Goal: Task Accomplishment & Management: Use online tool/utility

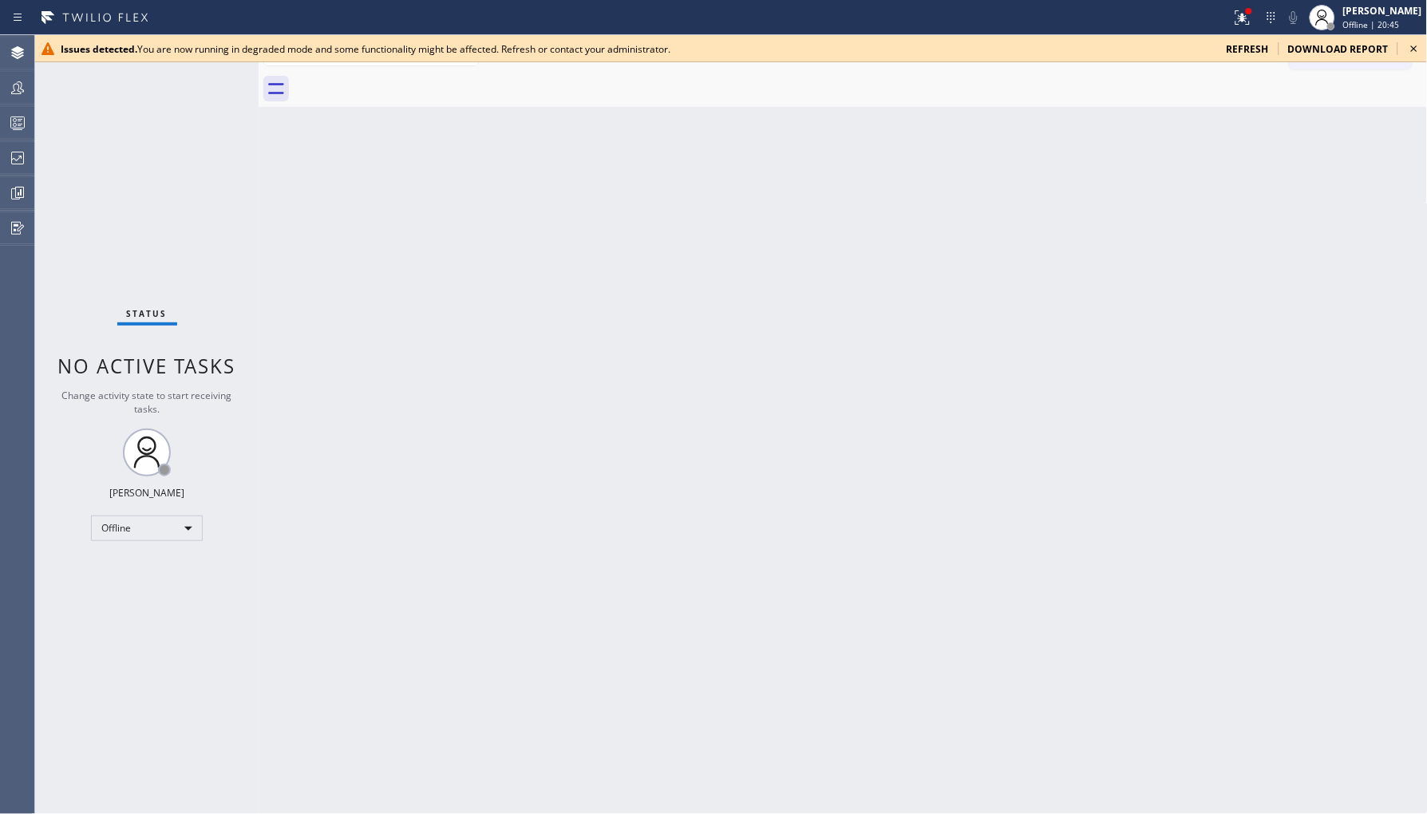
drag, startPoint x: 1240, startPoint y: 14, endPoint x: 1232, endPoint y: 109, distance: 95.3
click at [1240, 14] on icon at bounding box center [1242, 17] width 19 height 19
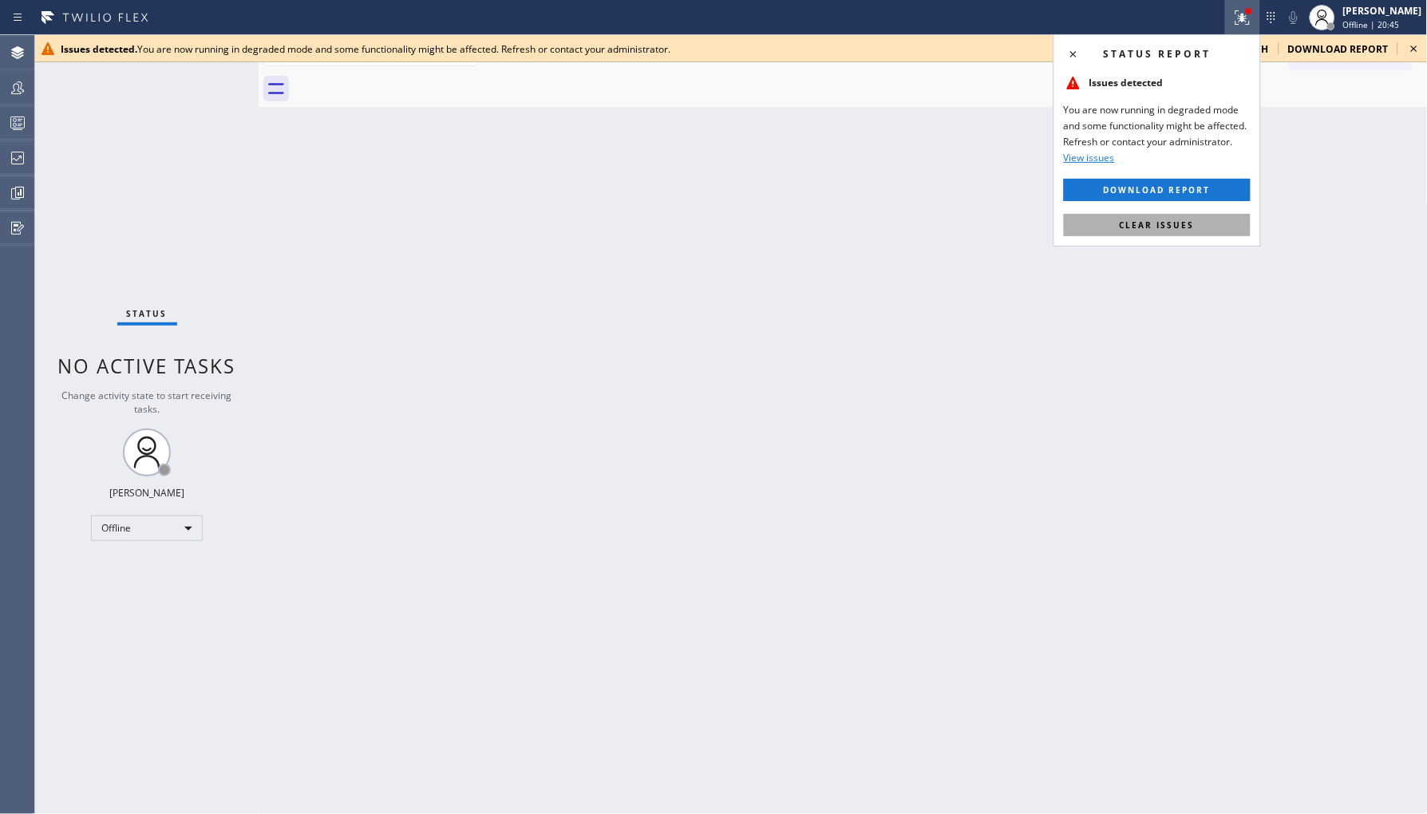
click at [1140, 244] on div "Status report Issues detected You are now running in degraded mode and some fun…" at bounding box center [1156, 140] width 207 height 212
click at [1149, 221] on span "Clear issues" at bounding box center [1157, 224] width 75 height 11
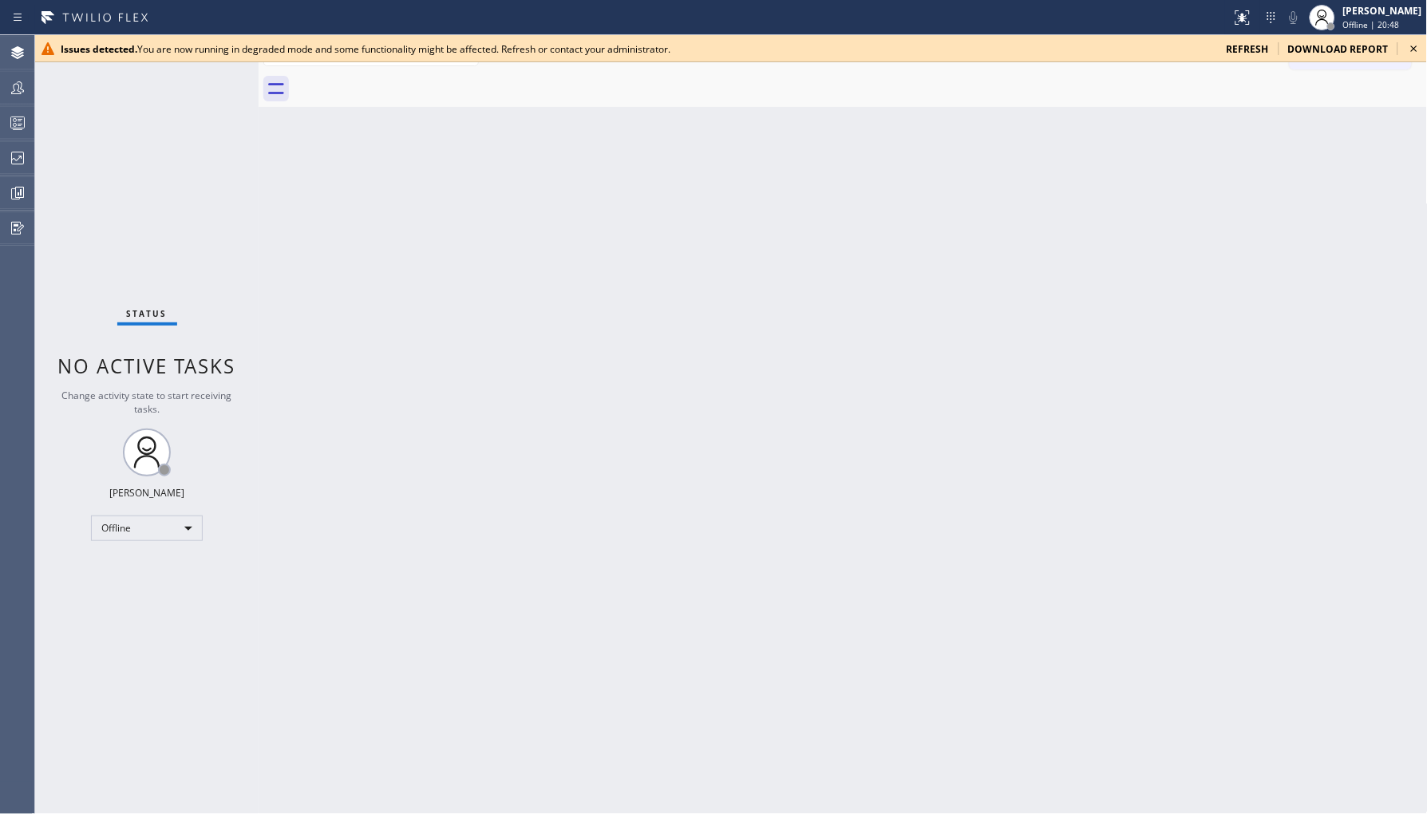
drag, startPoint x: 156, startPoint y: 549, endPoint x: 169, endPoint y: 529, distance: 23.7
click at [156, 546] on div "Status No active tasks Change activity state to start receiving tasks. Ambrosio…" at bounding box center [146, 424] width 223 height 779
click at [176, 522] on div "Offline" at bounding box center [147, 528] width 112 height 26
click at [178, 589] on li "Unavailable" at bounding box center [146, 589] width 109 height 19
click at [1416, 44] on icon at bounding box center [1413, 48] width 19 height 19
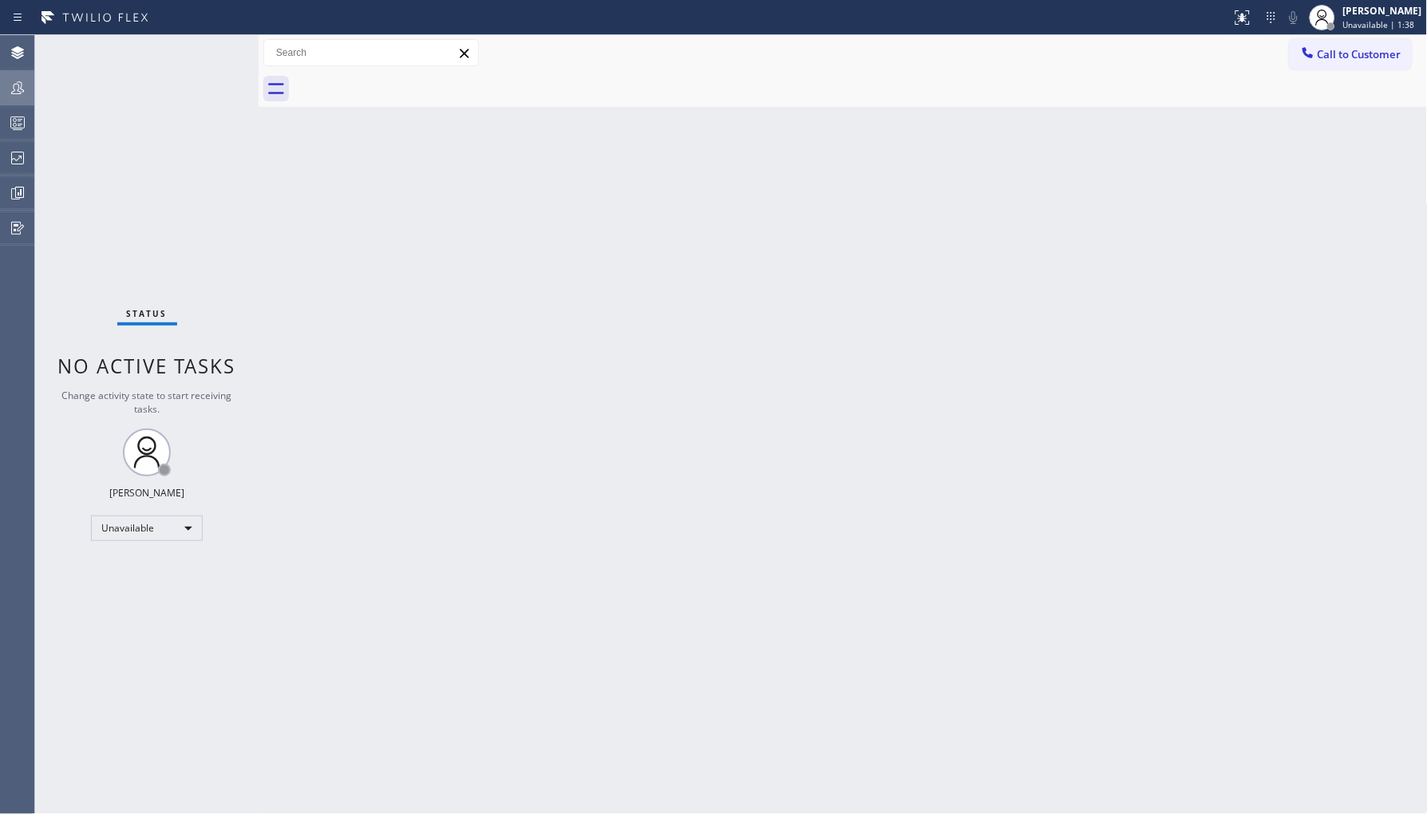
click at [13, 90] on icon at bounding box center [17, 87] width 19 height 19
click at [14, 161] on icon at bounding box center [17, 157] width 19 height 19
click at [16, 168] on div at bounding box center [17, 158] width 35 height 32
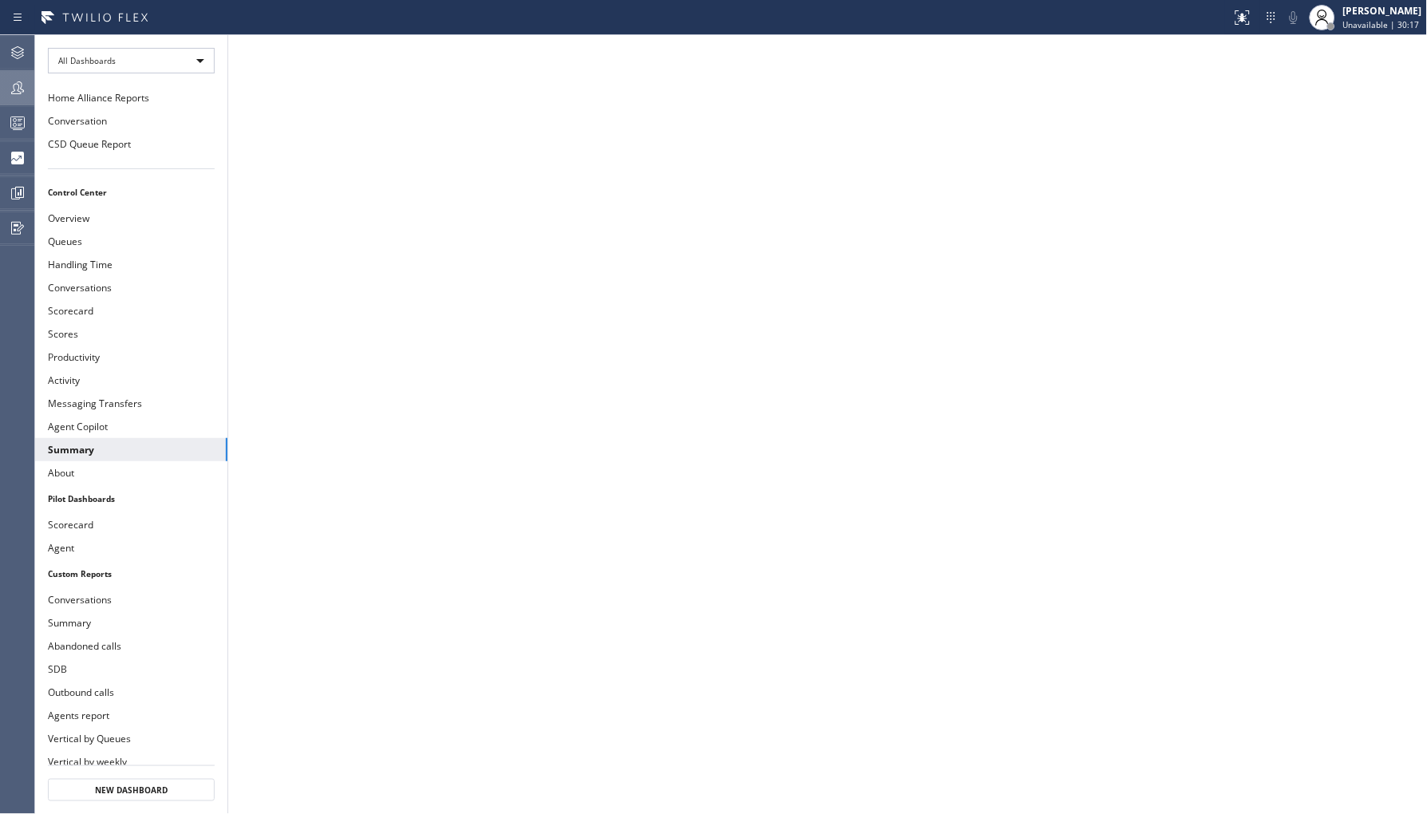
click at [28, 102] on div at bounding box center [17, 88] width 35 height 32
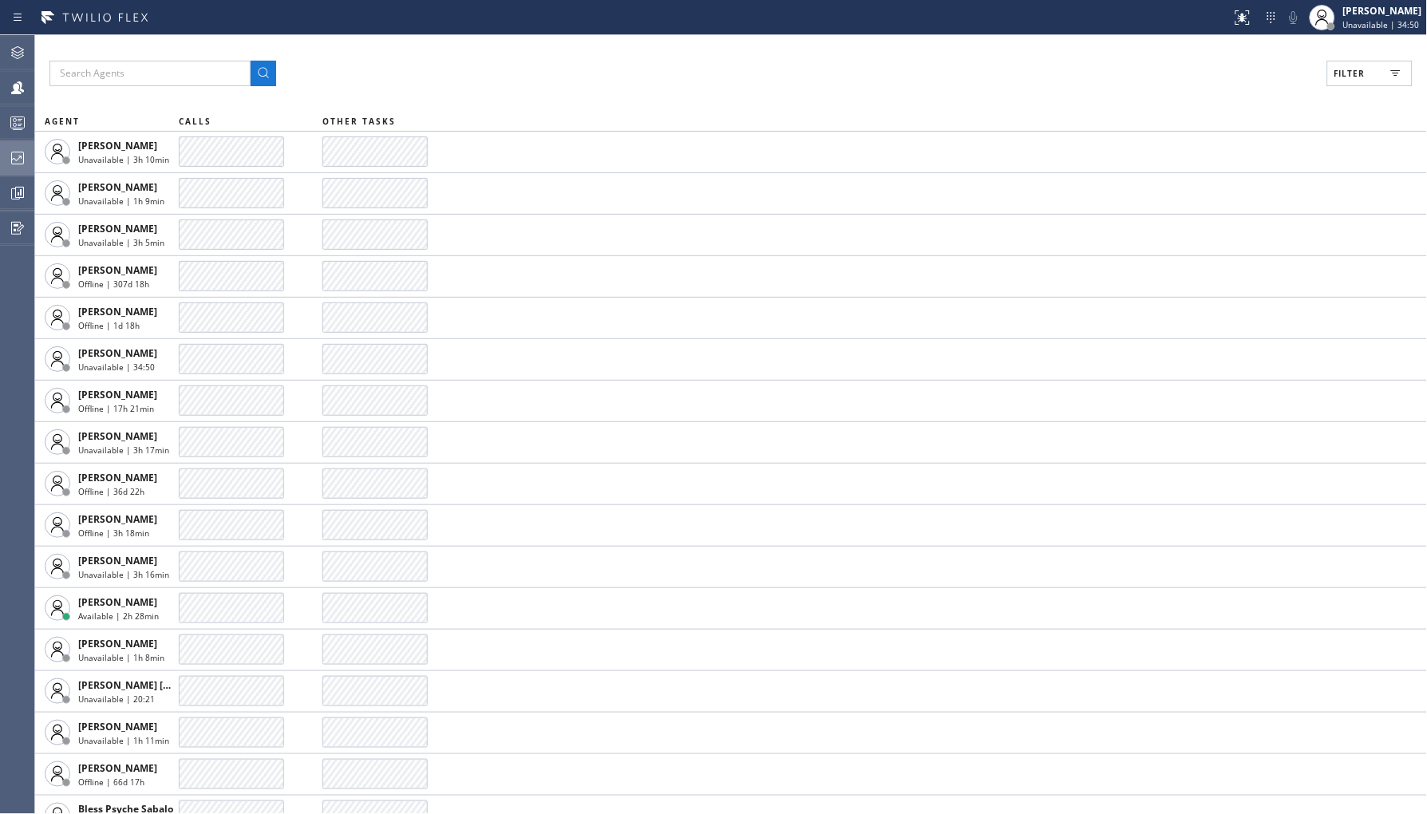
click at [18, 160] on icon at bounding box center [17, 157] width 19 height 19
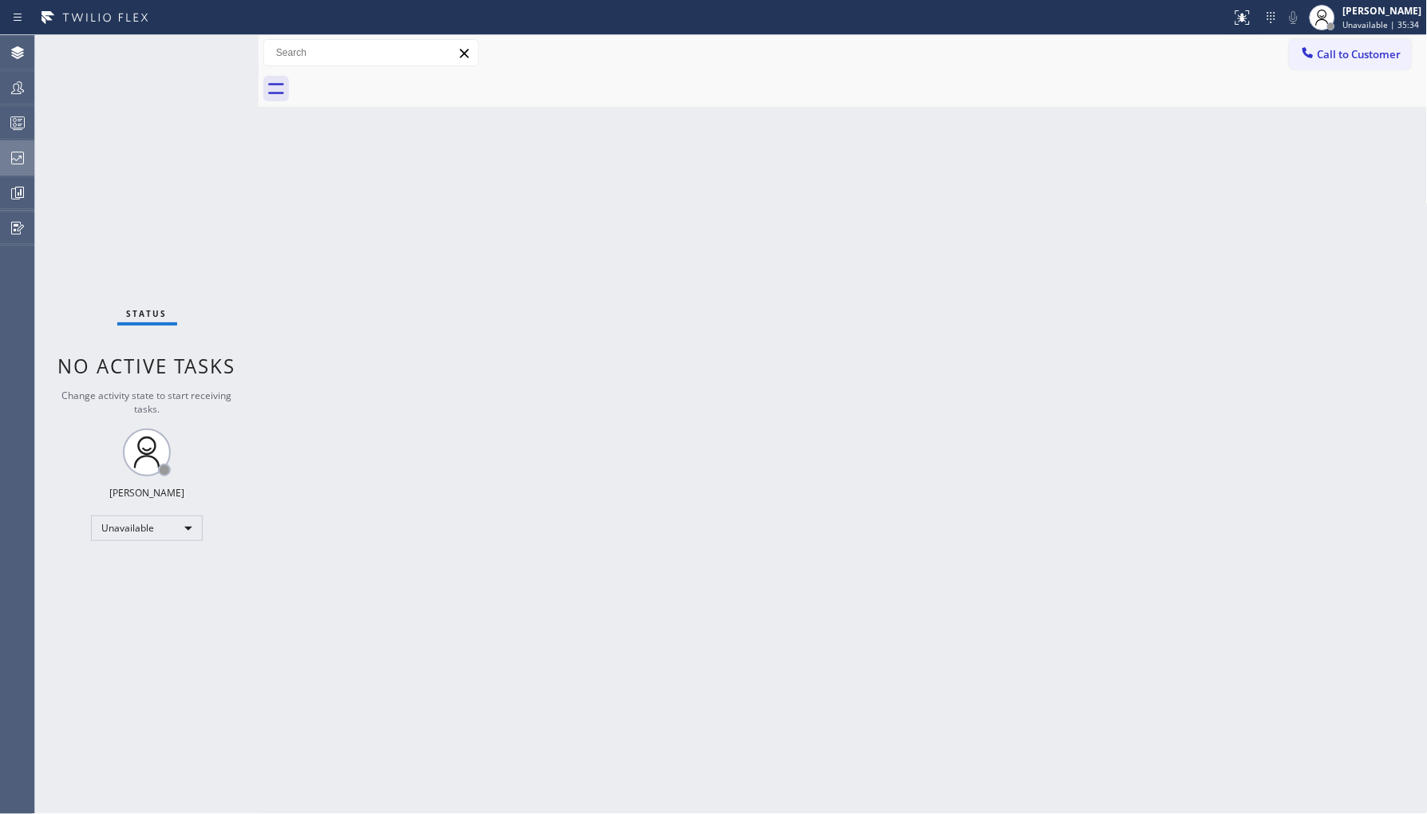
click at [22, 170] on div at bounding box center [17, 158] width 35 height 32
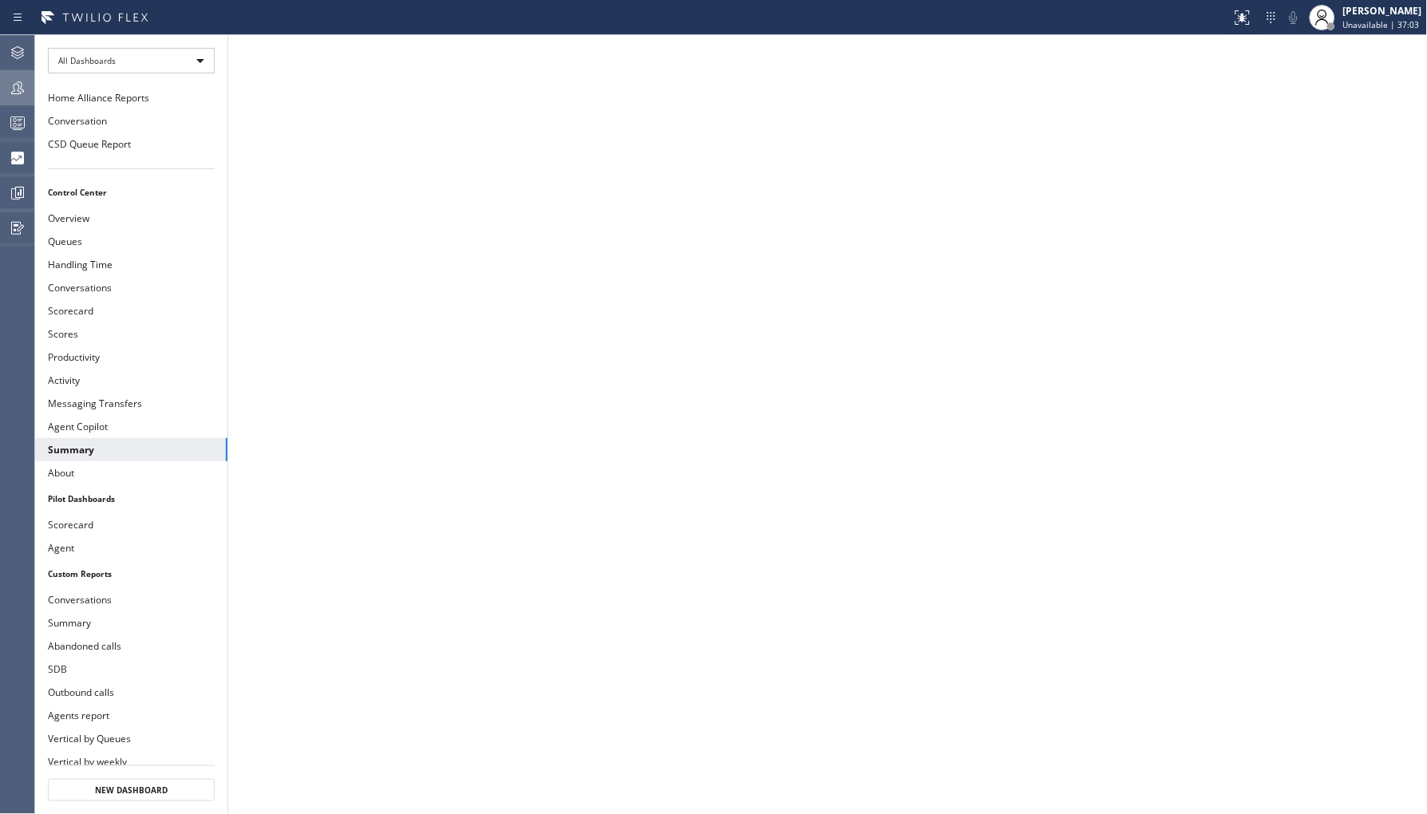
click at [12, 88] on icon at bounding box center [17, 87] width 19 height 19
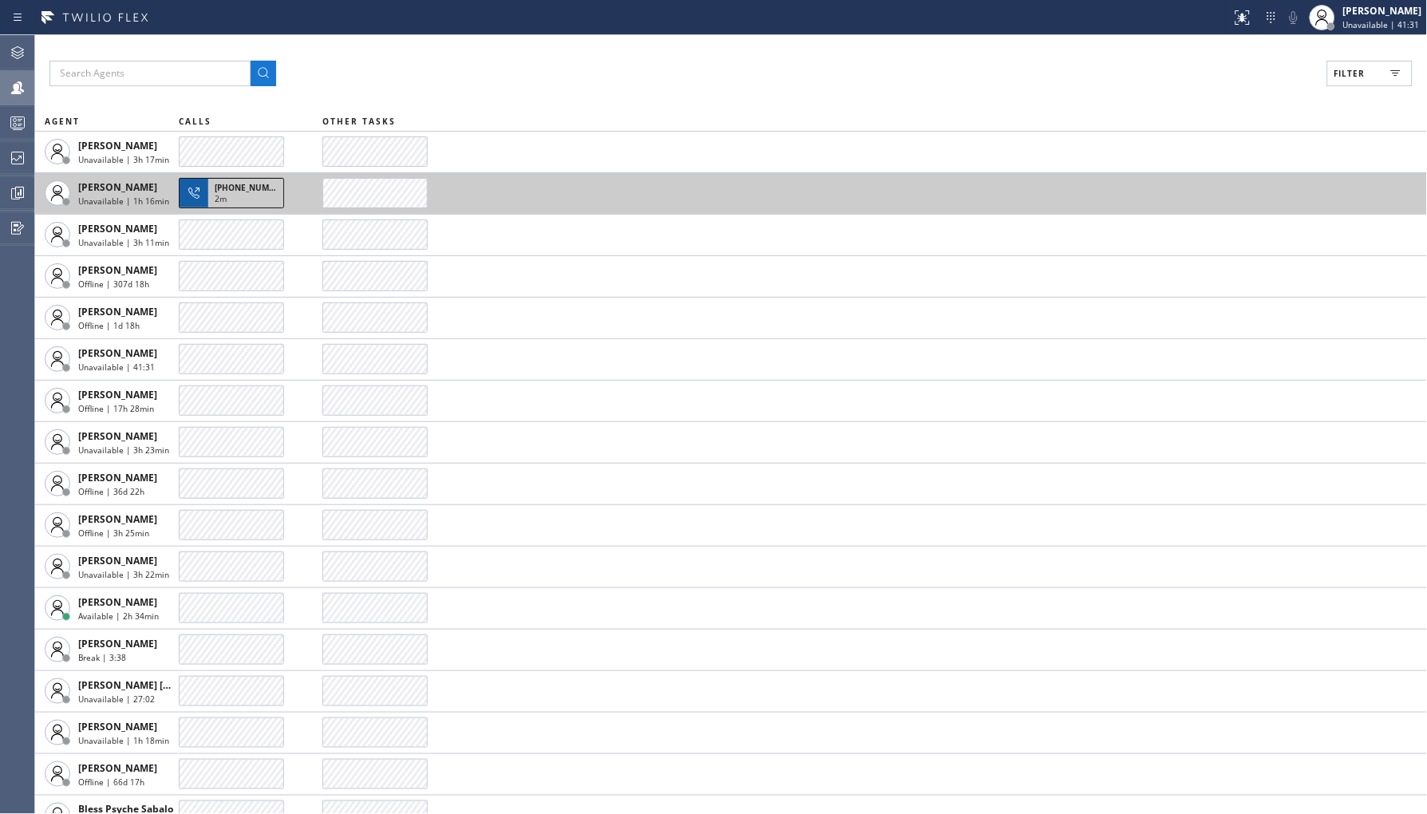
click at [243, 207] on div "2m" at bounding box center [246, 200] width 62 height 14
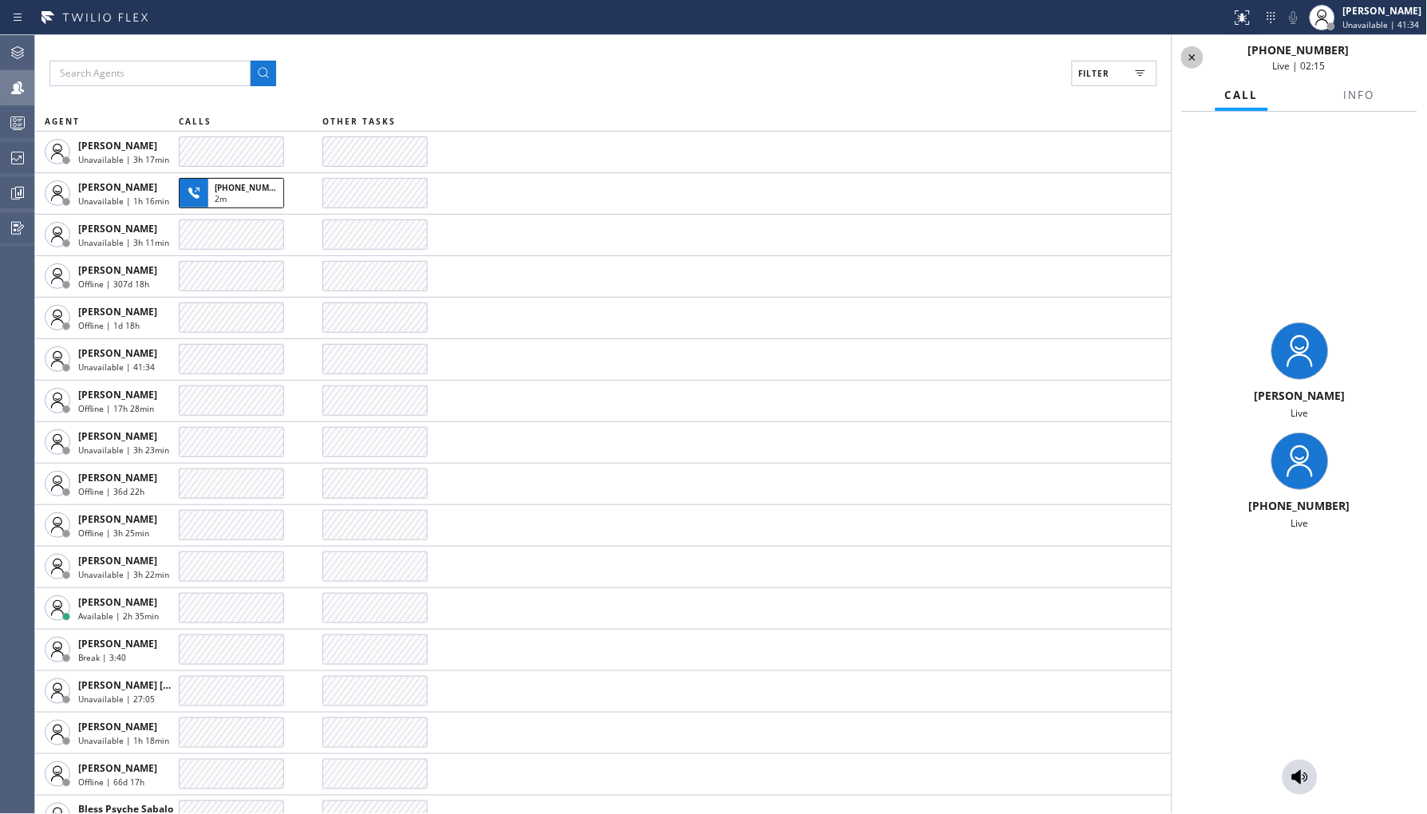
click at [1187, 58] on icon at bounding box center [1192, 57] width 19 height 19
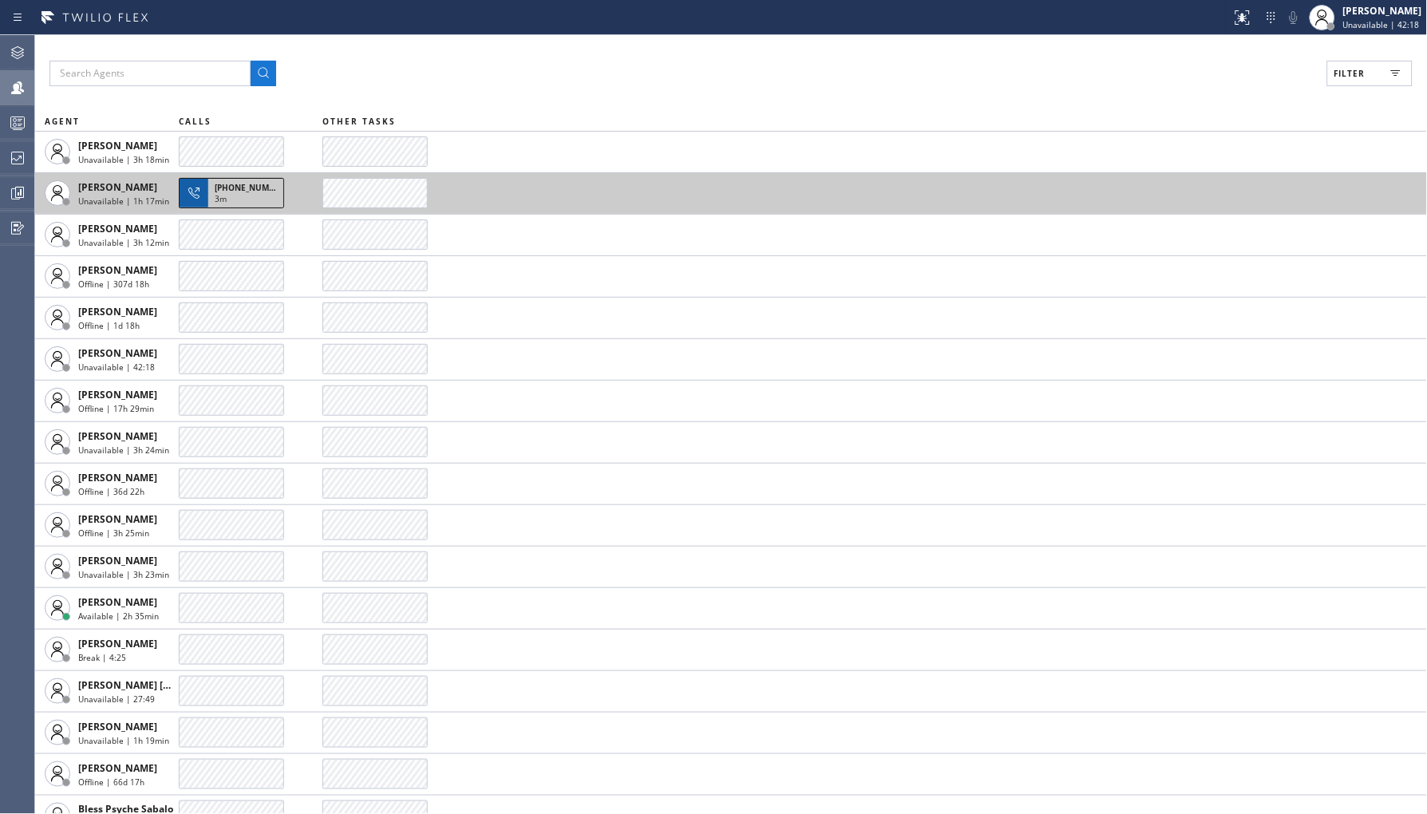
click at [241, 198] on div "3m" at bounding box center [246, 200] width 62 height 14
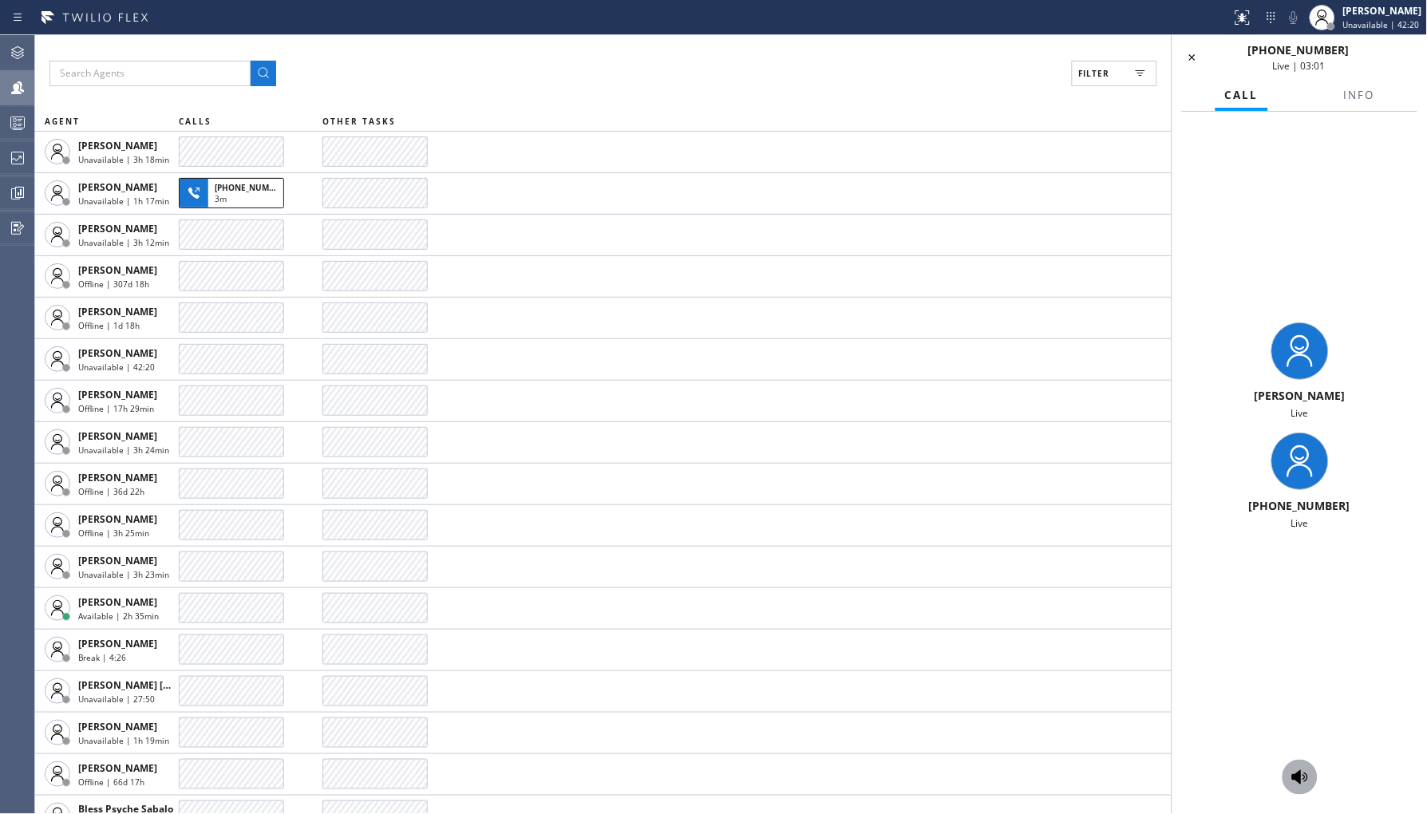
click at [1301, 788] on button at bounding box center [1299, 777] width 35 height 35
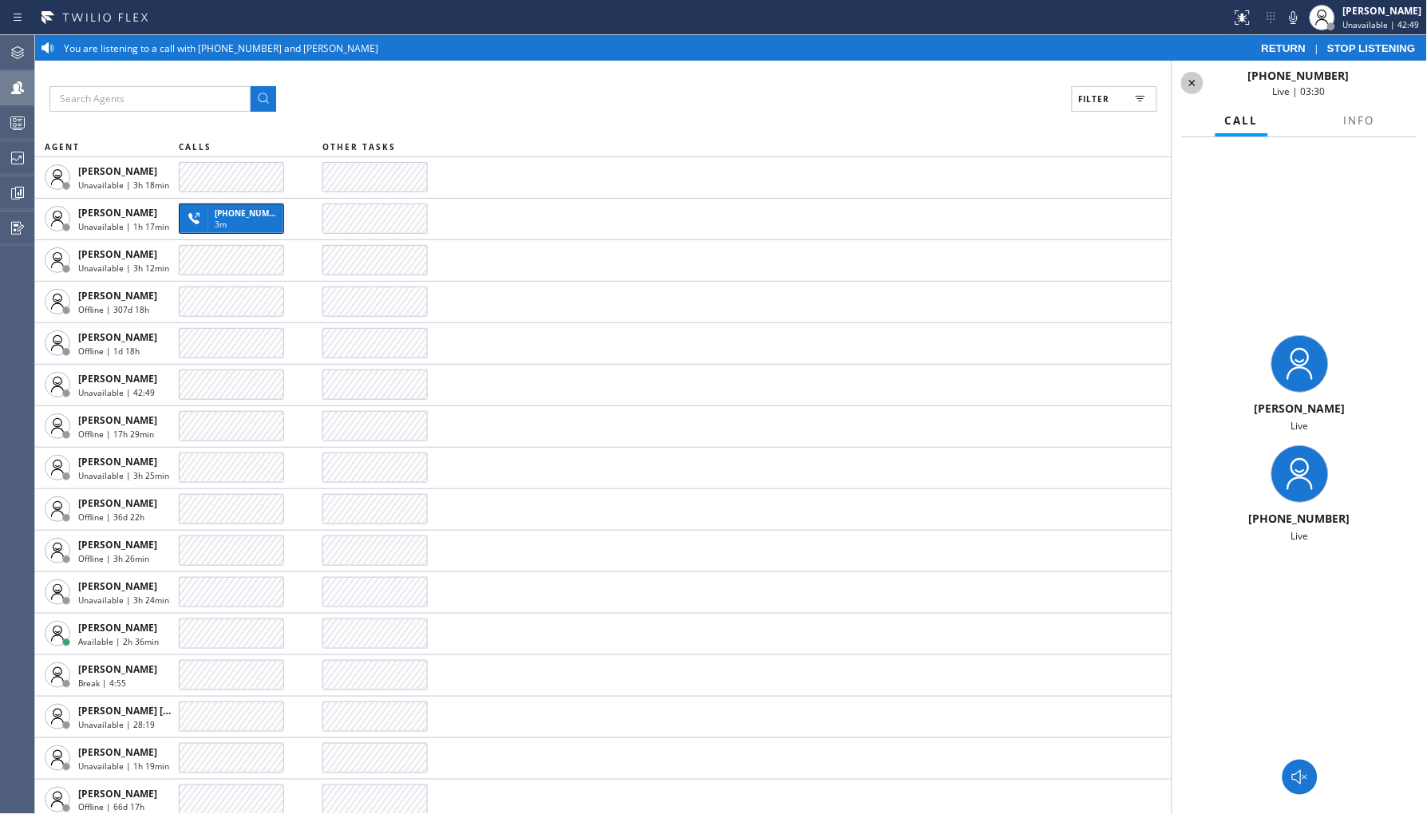
click at [1195, 84] on icon at bounding box center [1192, 82] width 19 height 19
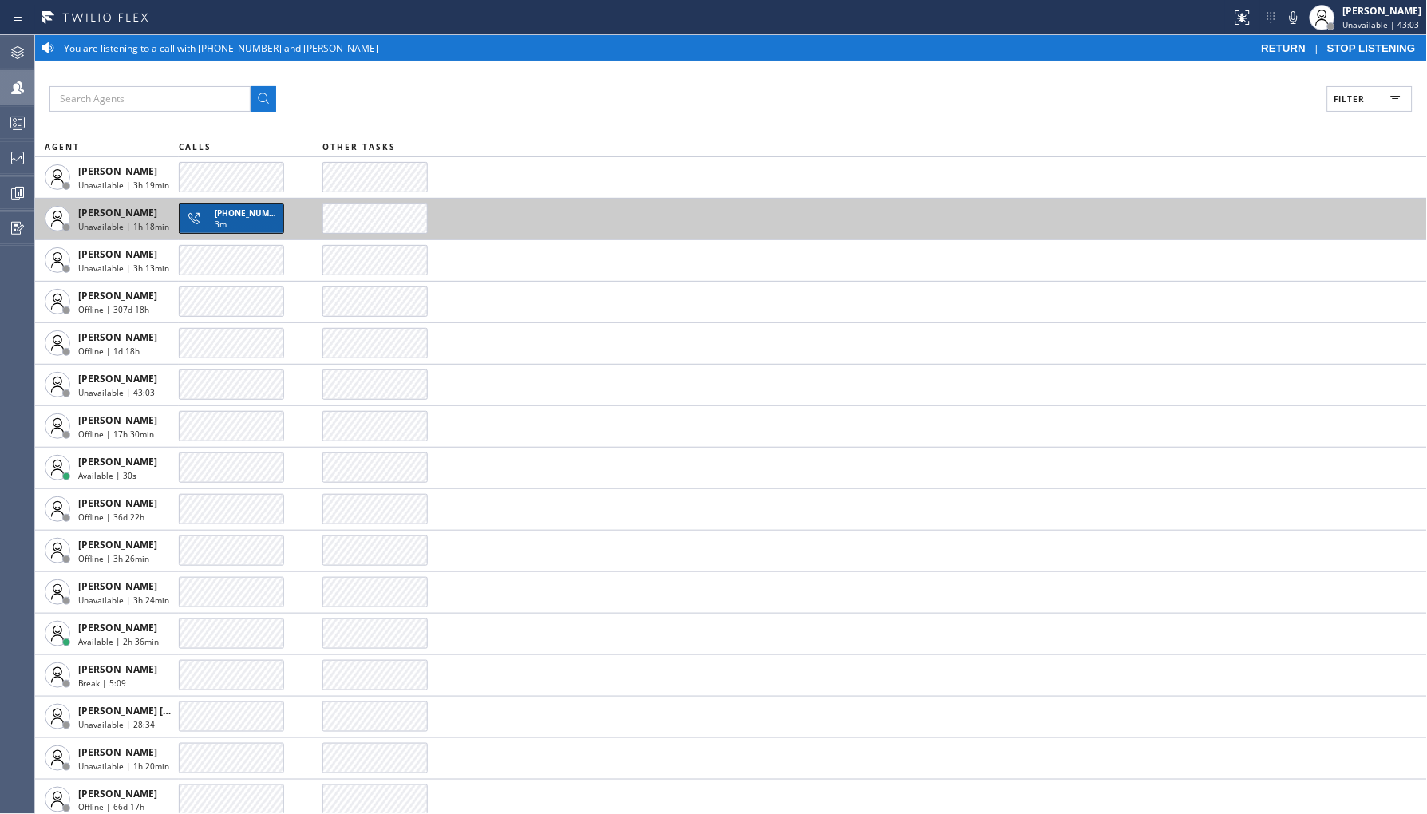
click at [228, 215] on span "+16504655323" at bounding box center [251, 212] width 73 height 11
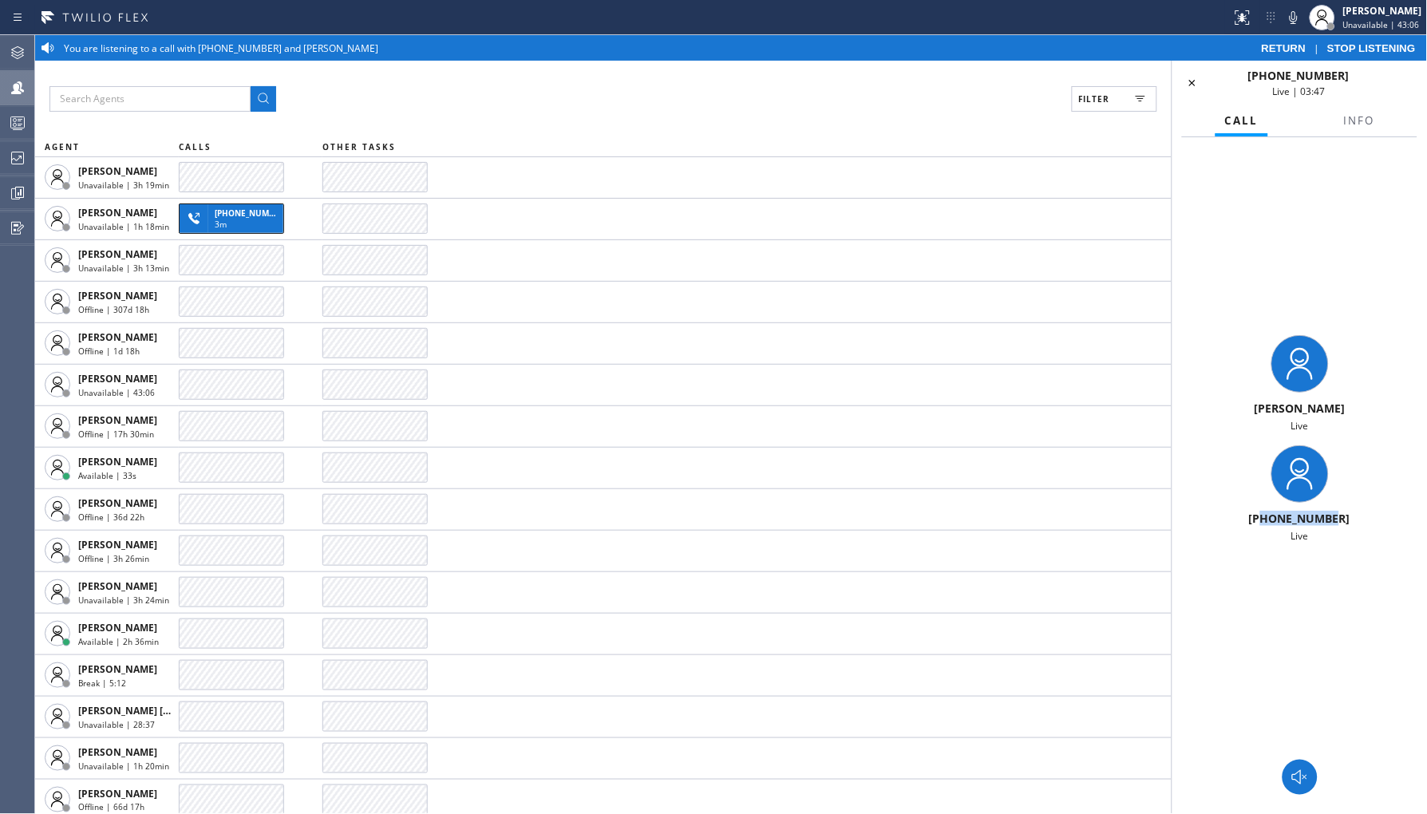
drag, startPoint x: 1267, startPoint y: 514, endPoint x: 1411, endPoint y: 532, distance: 144.8
click at [1344, 519] on div "+16504655323" at bounding box center [1300, 518] width 242 height 15
copy span "6504655323"
drag, startPoint x: 1307, startPoint y: 779, endPoint x: 1322, endPoint y: 744, distance: 38.2
click at [1307, 779] on icon at bounding box center [1299, 777] width 19 height 19
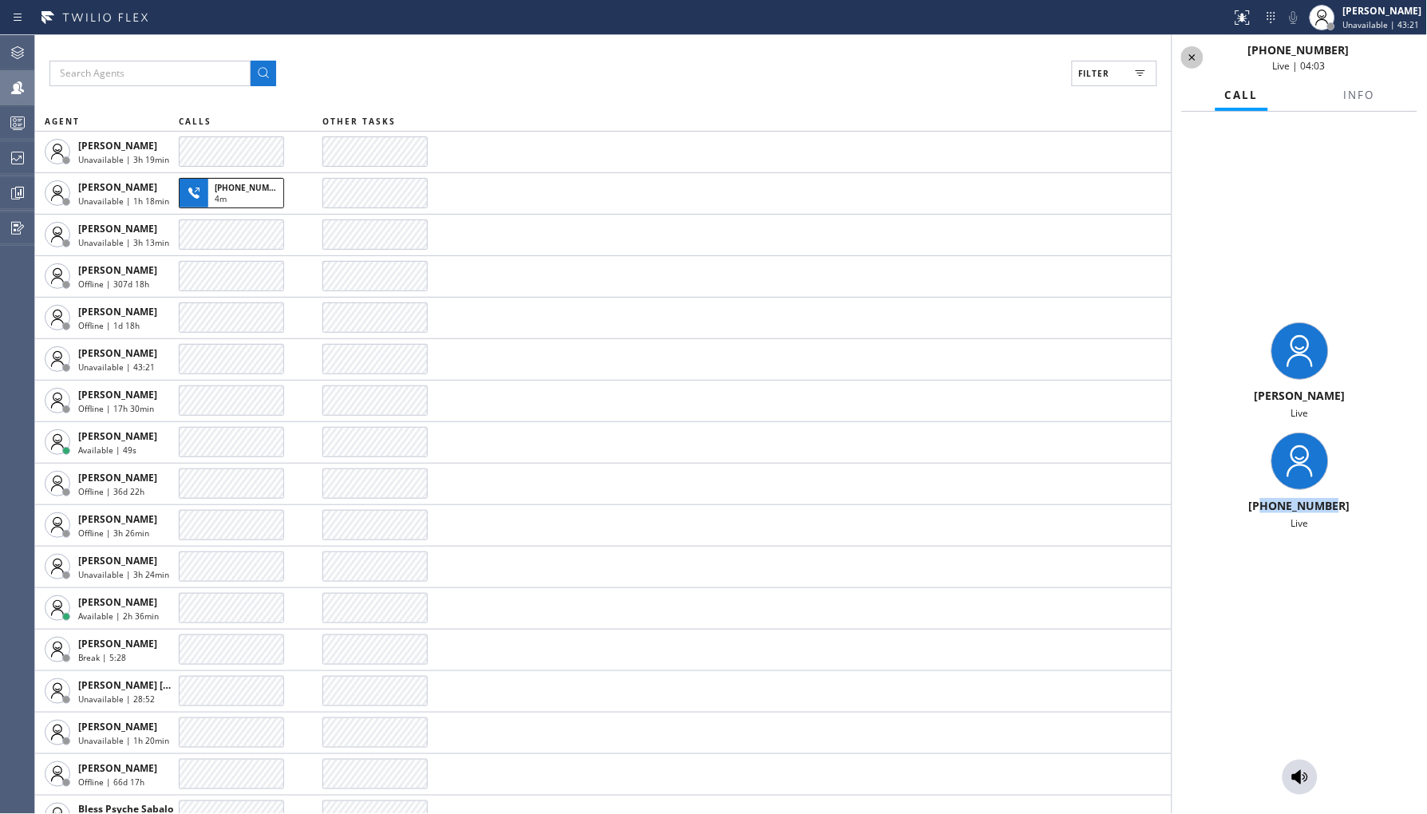
click at [1186, 48] on icon at bounding box center [1192, 57] width 19 height 19
